Goal: Information Seeking & Learning: Learn about a topic

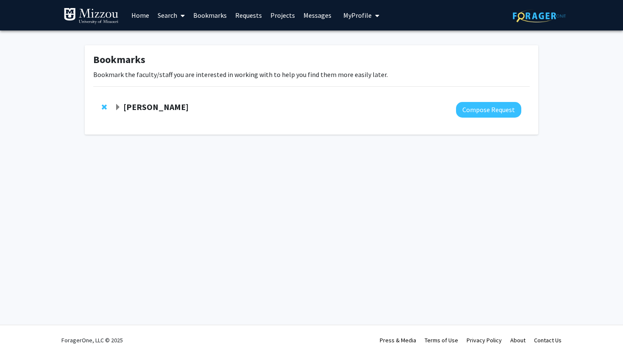
click at [255, 18] on link "Requests" at bounding box center [248, 15] width 35 height 30
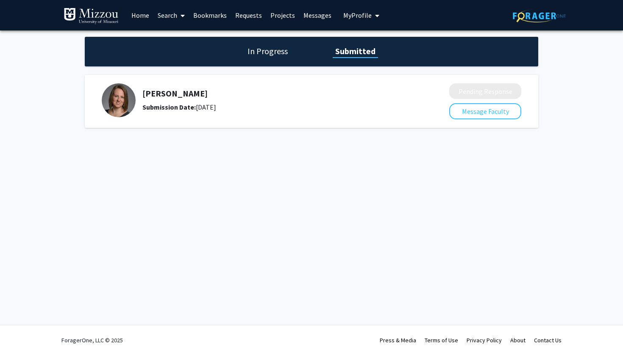
click at [123, 108] on img at bounding box center [119, 100] width 34 height 34
click at [218, 14] on link "Bookmarks" at bounding box center [210, 15] width 42 height 30
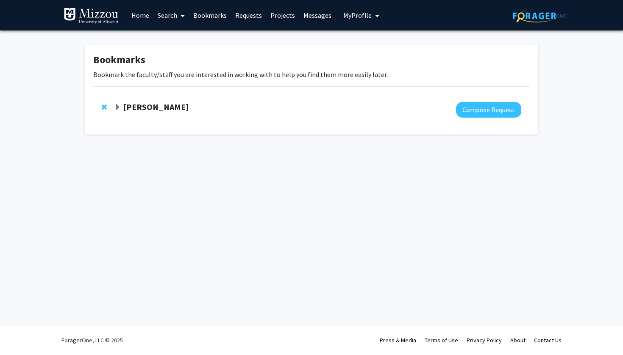
click at [172, 112] on strong "Rachel Wolpert" at bounding box center [155, 107] width 65 height 11
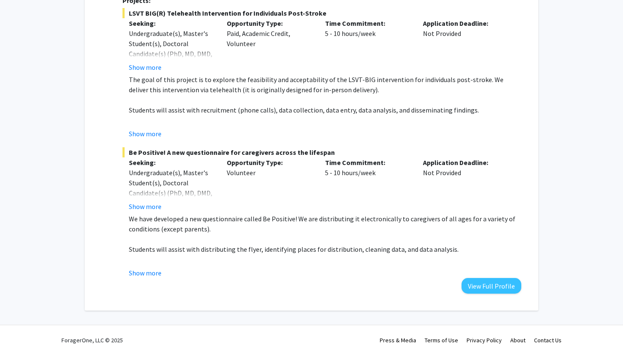
scroll to position [165, 0]
click at [147, 275] on button "Show more" at bounding box center [145, 273] width 33 height 10
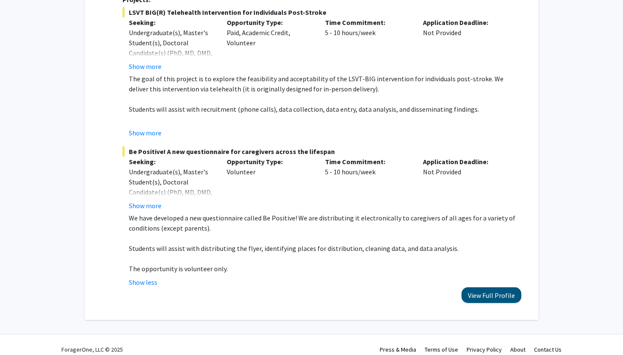
click at [485, 300] on button "View Full Profile" at bounding box center [491, 296] width 60 height 16
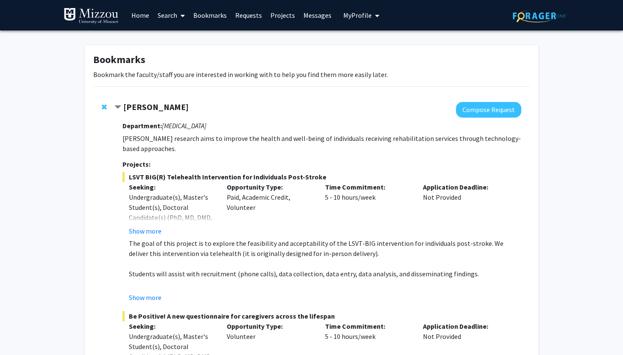
scroll to position [0, 0]
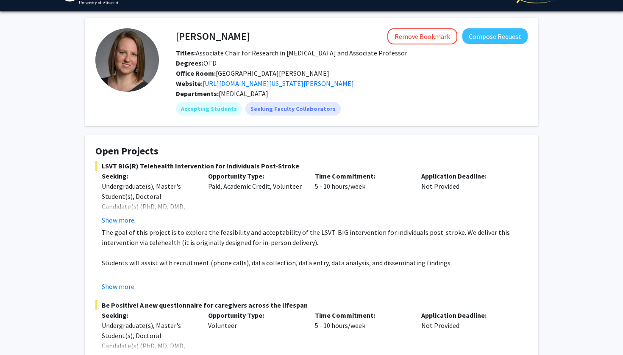
scroll to position [21, 0]
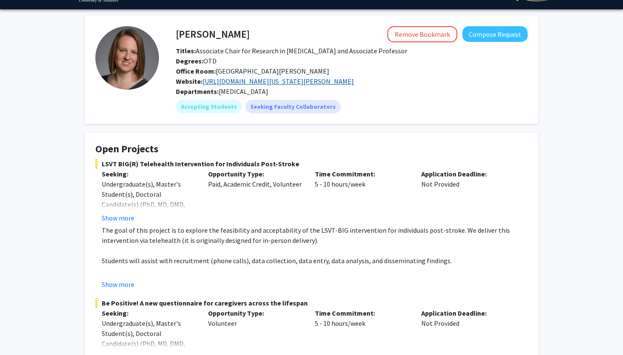
click at [343, 84] on link "[URL][DOMAIN_NAME][US_STATE][PERSON_NAME]" at bounding box center [277, 81] width 151 height 8
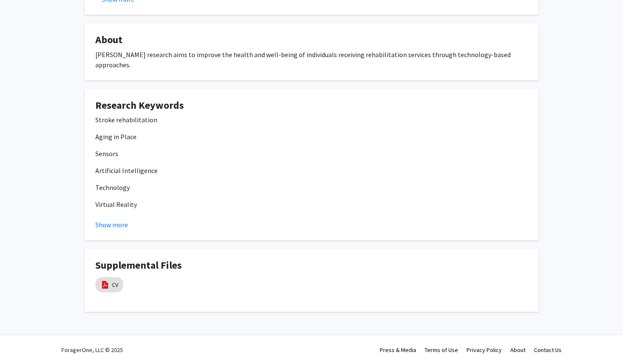
scroll to position [445, 0]
click at [119, 220] on button "Show more" at bounding box center [111, 225] width 33 height 10
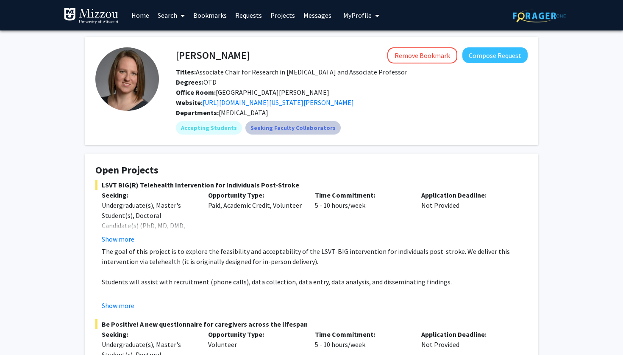
scroll to position [0, 0]
click at [126, 241] on button "Show more" at bounding box center [118, 239] width 33 height 10
